Goal: Find specific page/section: Find specific page/section

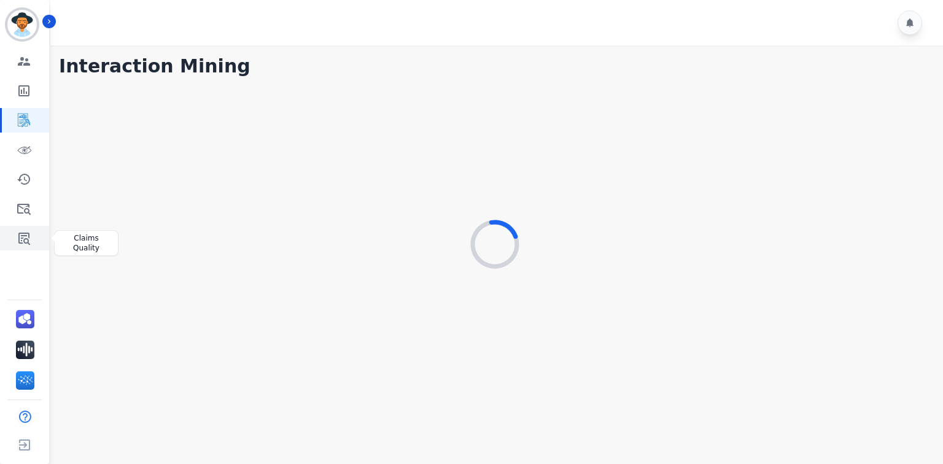
click at [28, 236] on icon "Sidebar" at bounding box center [24, 239] width 12 height 12
